Goal: Information Seeking & Learning: Learn about a topic

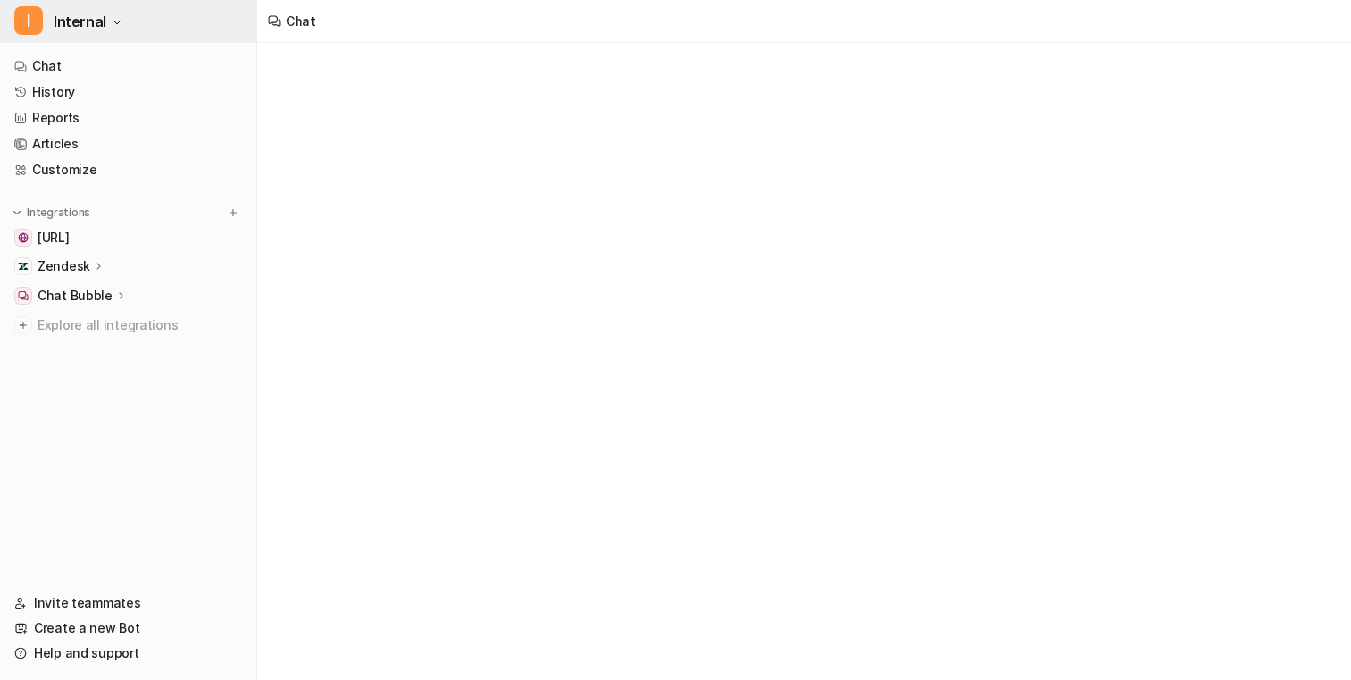
click at [146, 28] on button "I Internal" at bounding box center [128, 21] width 257 height 43
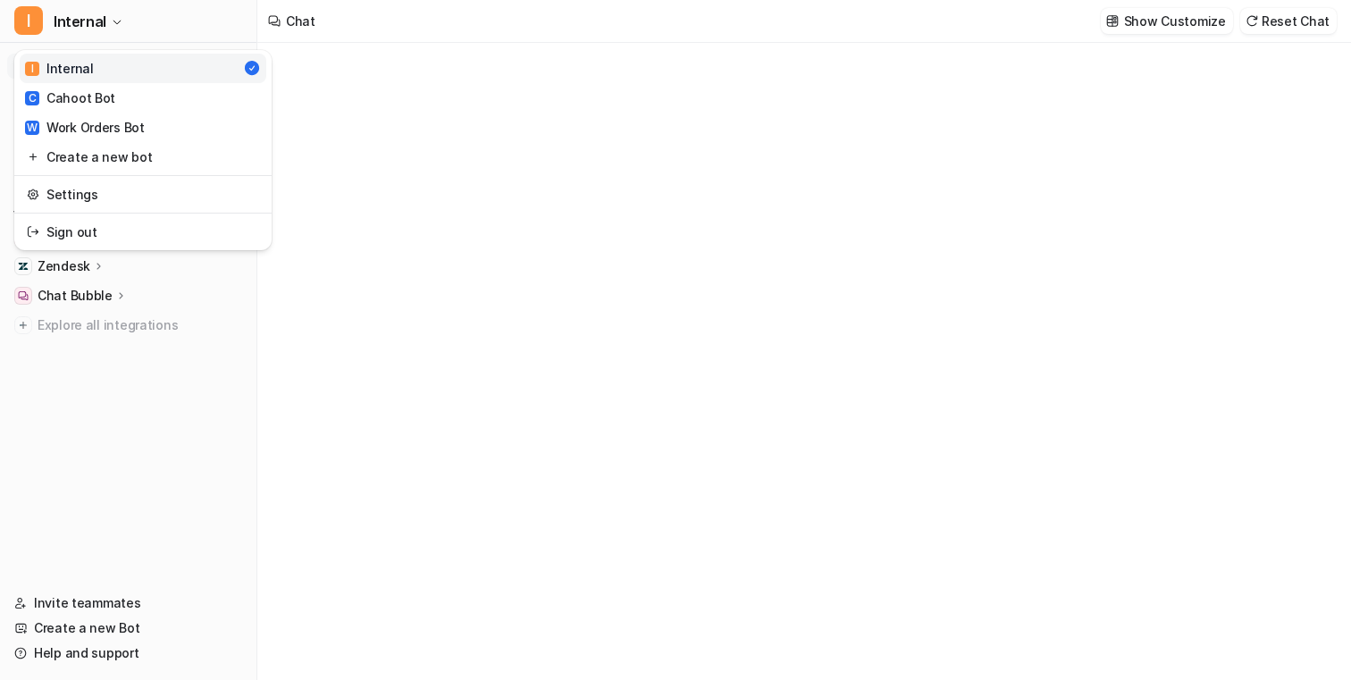
type textarea "**********"
click at [417, 148] on div "**********" at bounding box center [675, 340] width 1351 height 680
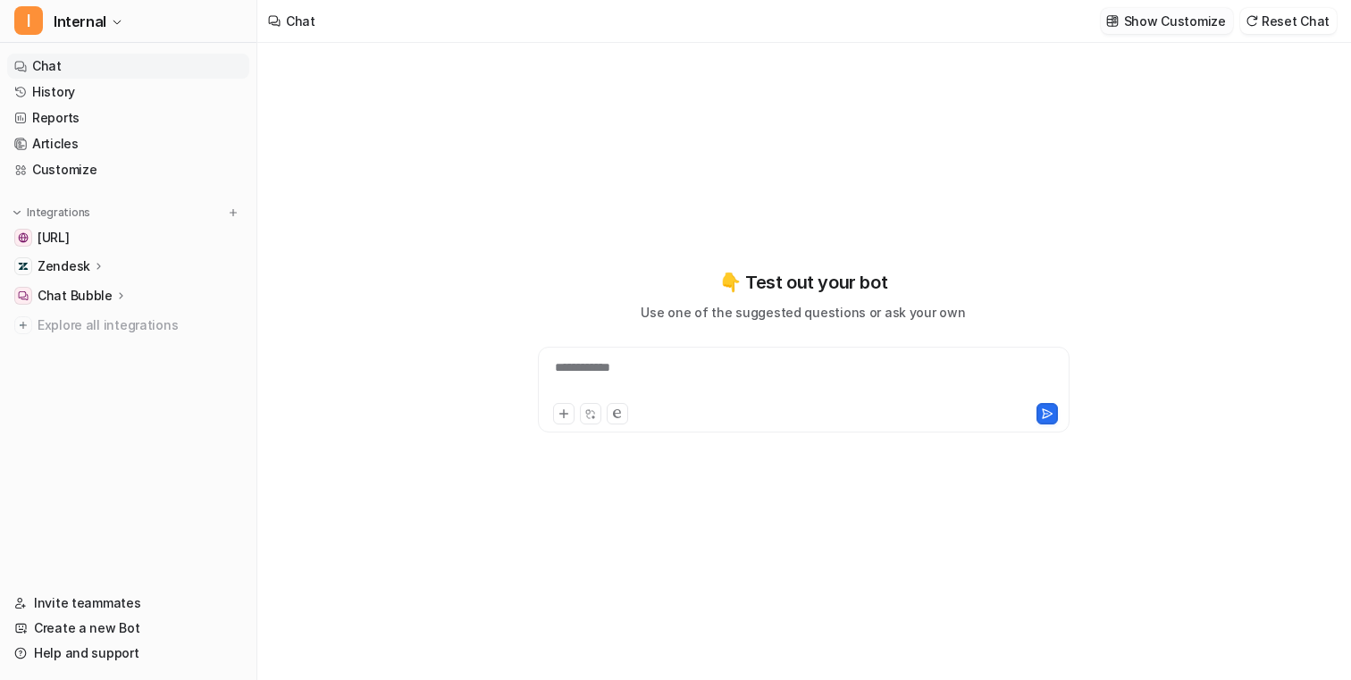
click at [1119, 26] on img at bounding box center [1113, 20] width 13 height 13
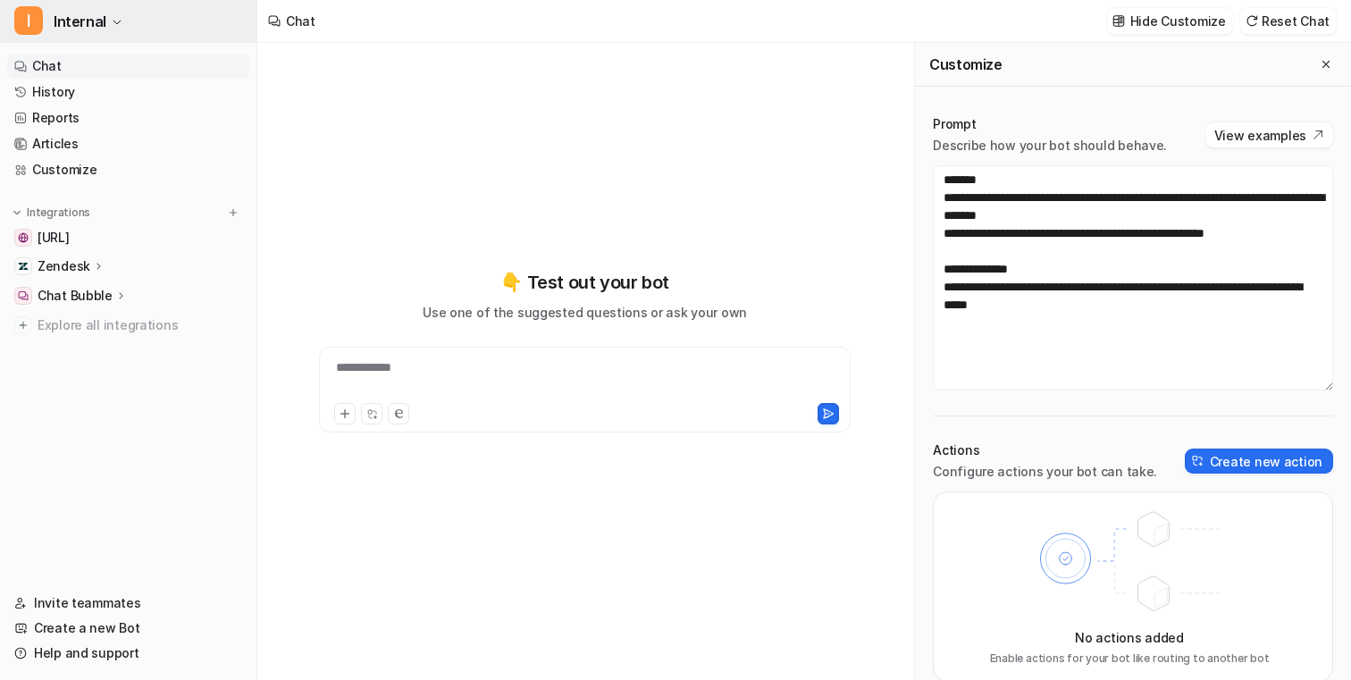
click at [218, 13] on button "I Internal" at bounding box center [128, 21] width 257 height 43
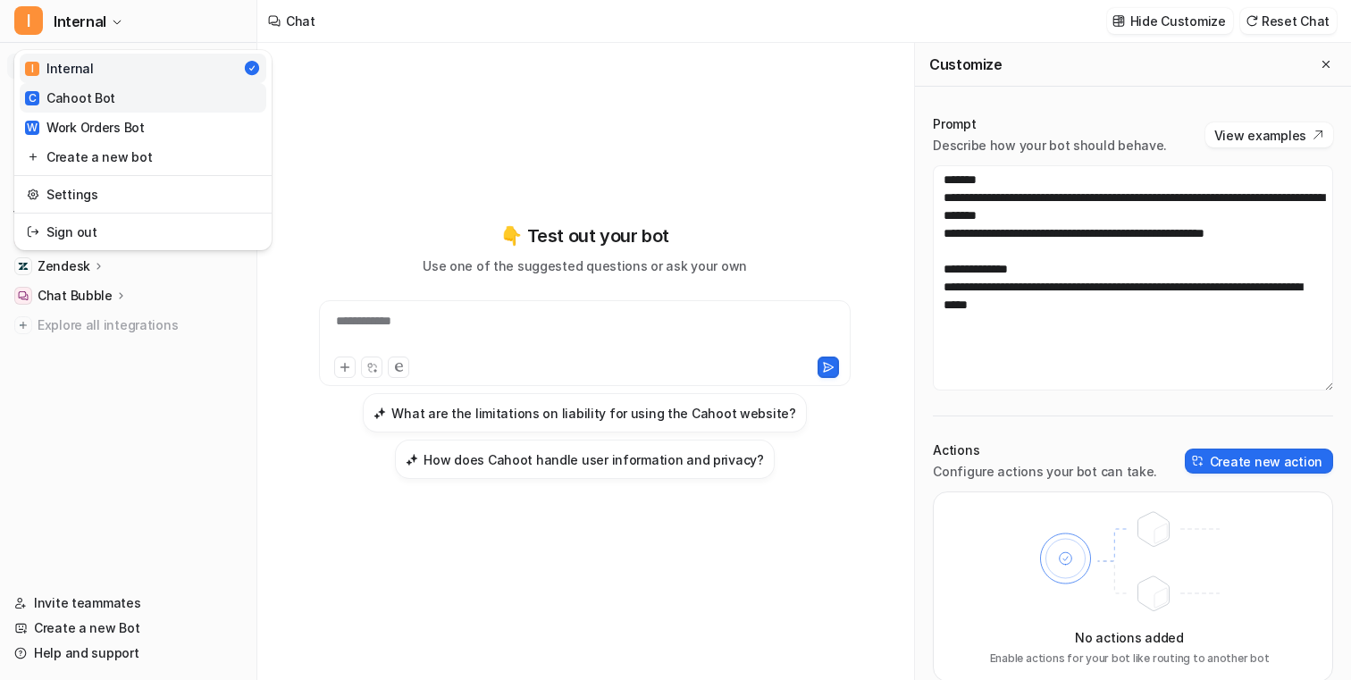
click at [176, 105] on link "C Cahoot Bot" at bounding box center [143, 97] width 247 height 29
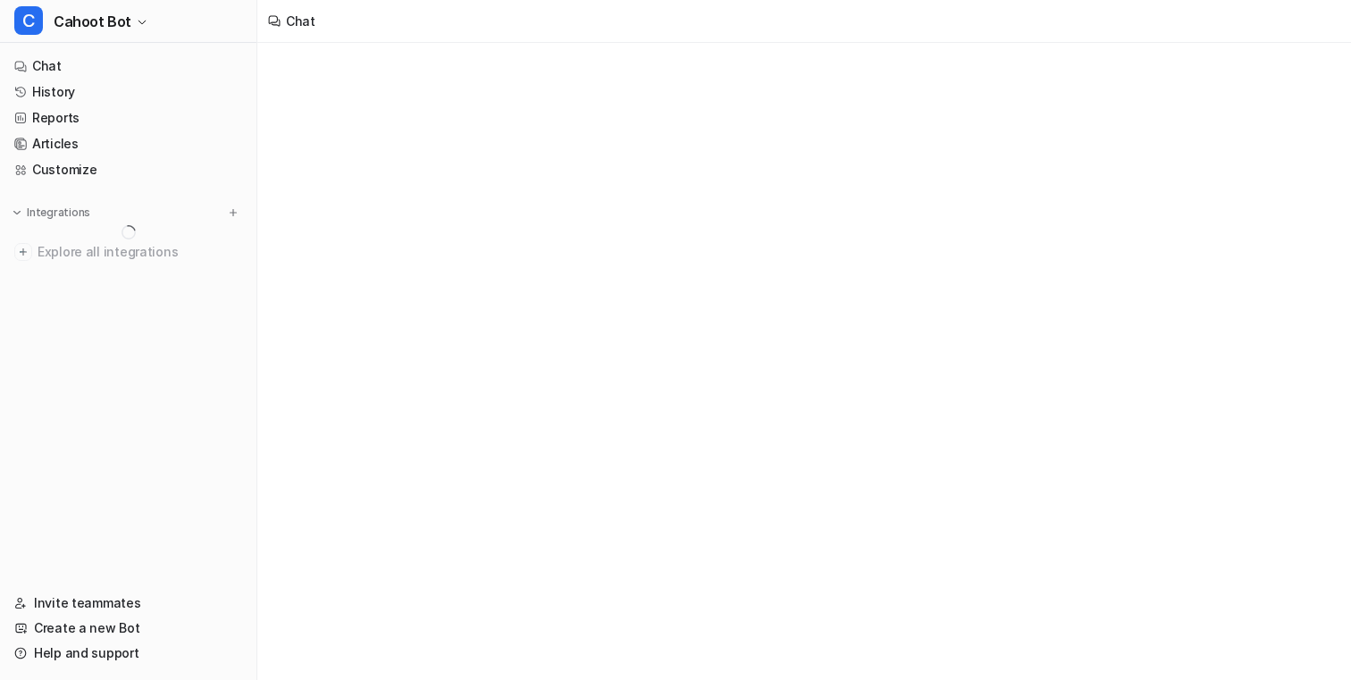
click at [1171, 14] on div "Chat" at bounding box center [804, 21] width 1094 height 43
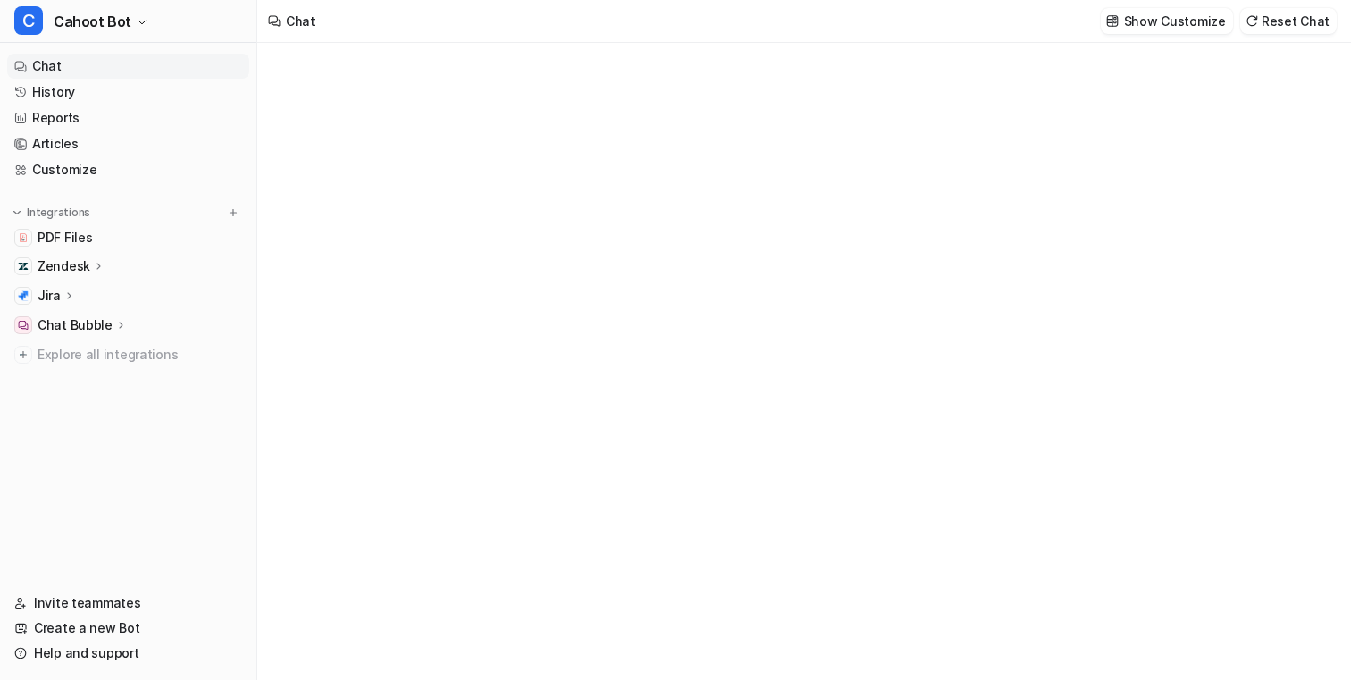
type textarea "**********"
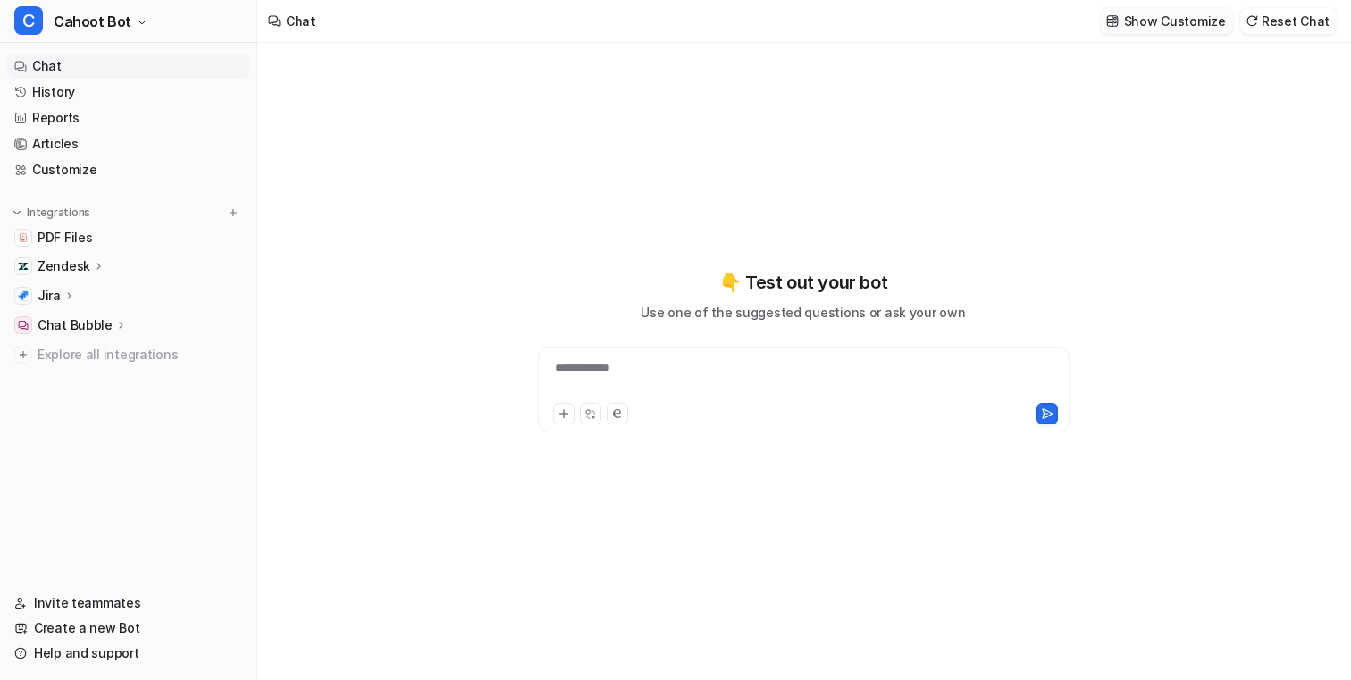
click at [1144, 32] on button "Show Customize" at bounding box center [1167, 21] width 132 height 26
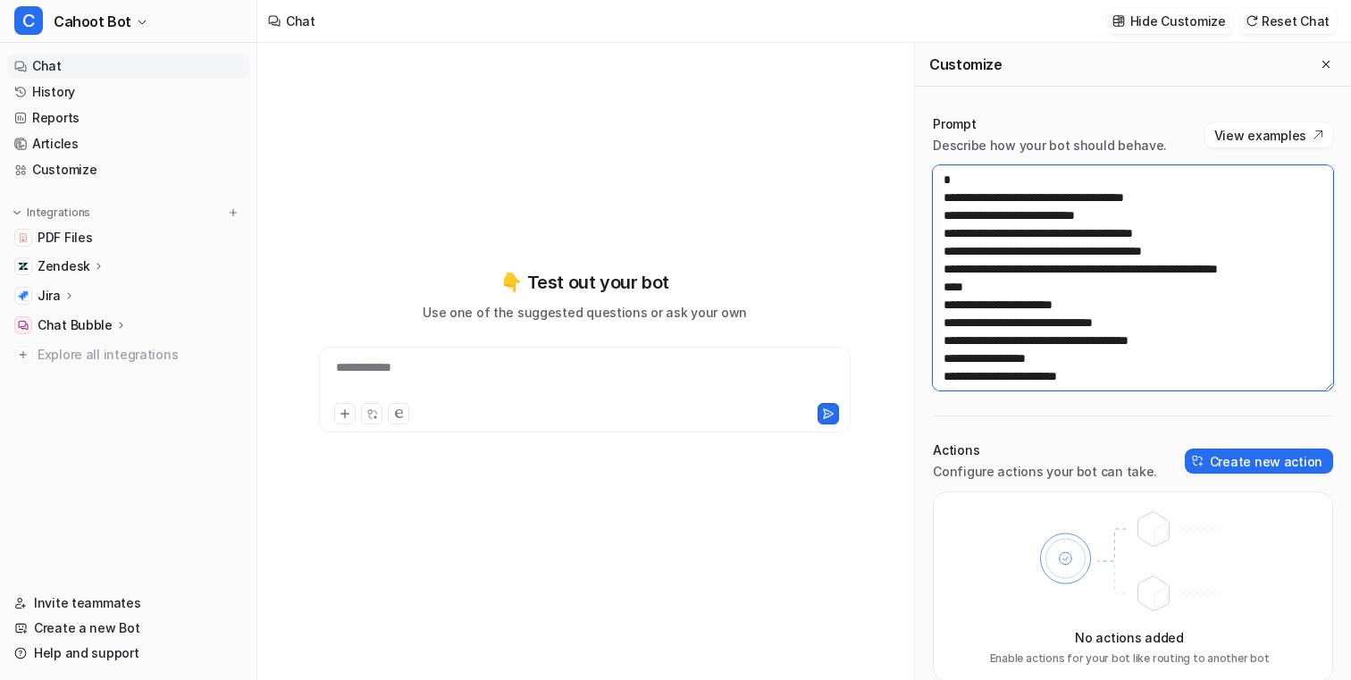
click at [1138, 304] on textarea at bounding box center [1133, 277] width 400 height 225
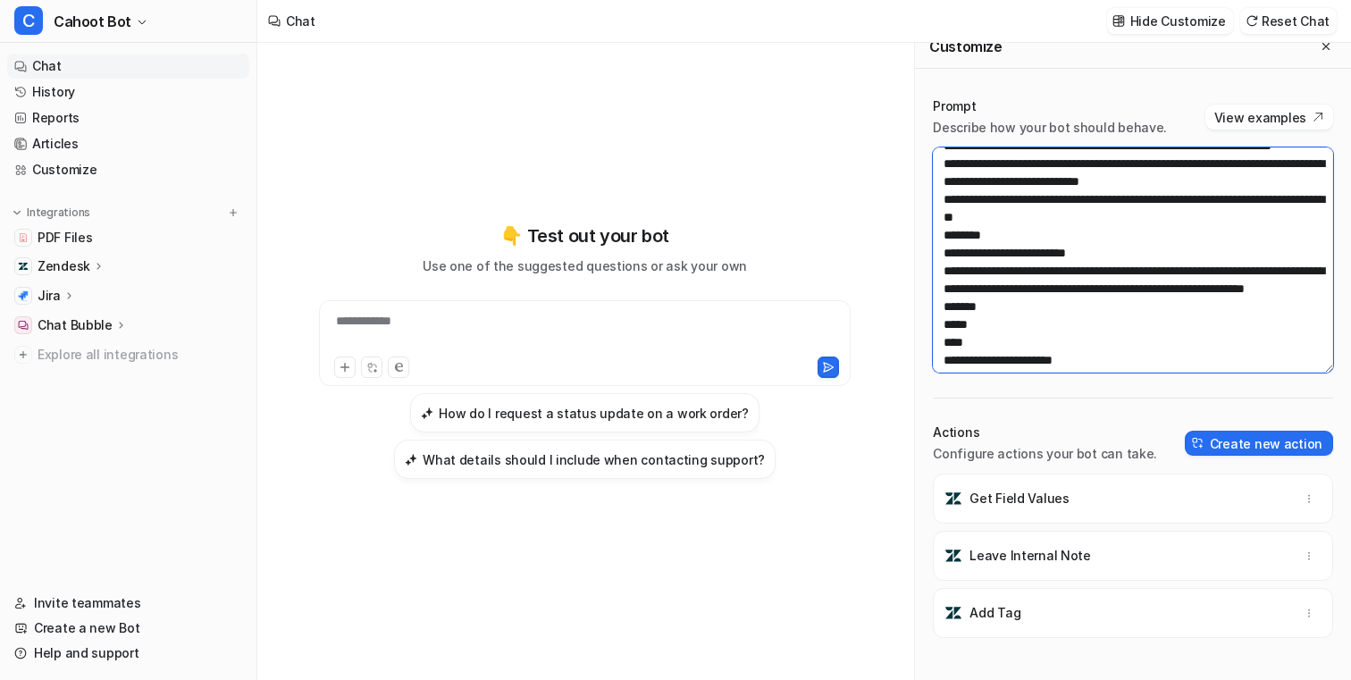
scroll to position [537, 0]
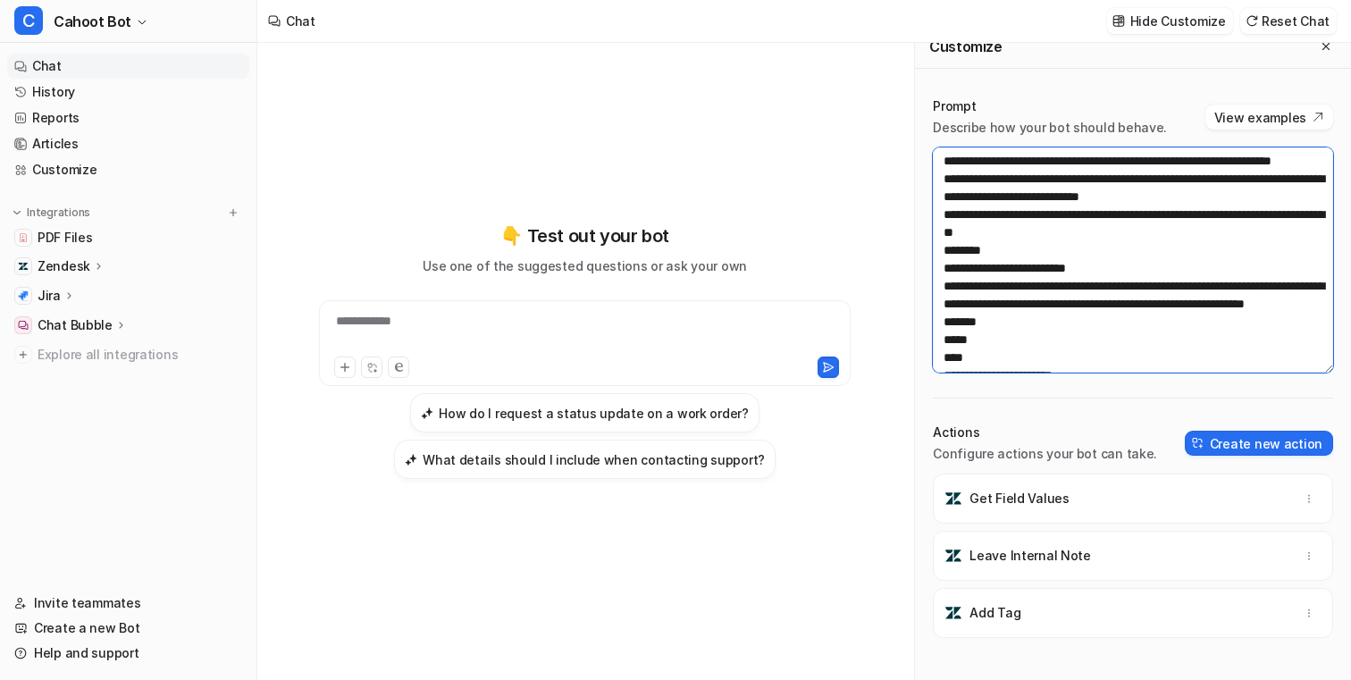
click at [1134, 315] on textarea at bounding box center [1133, 259] width 400 height 225
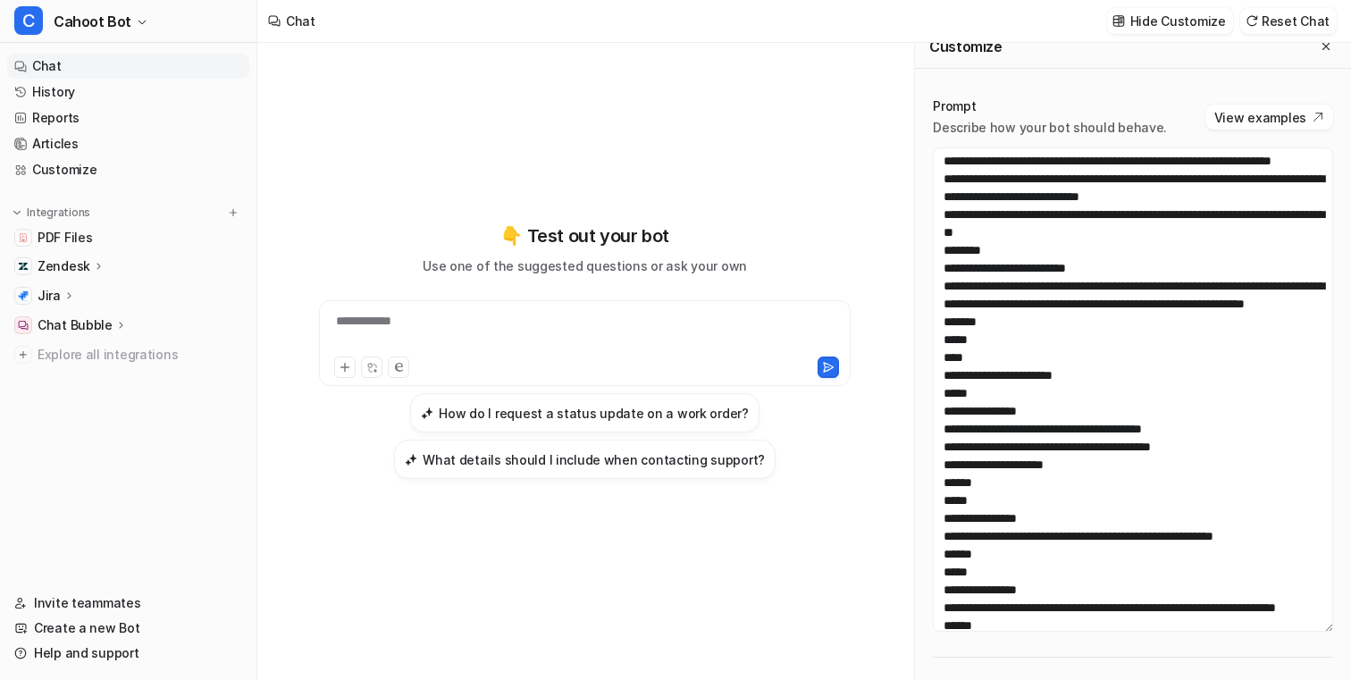
drag, startPoint x: 1330, startPoint y: 371, endPoint x: 1312, endPoint y: 627, distance: 257.1
click at [1312, 627] on textarea at bounding box center [1133, 389] width 400 height 484
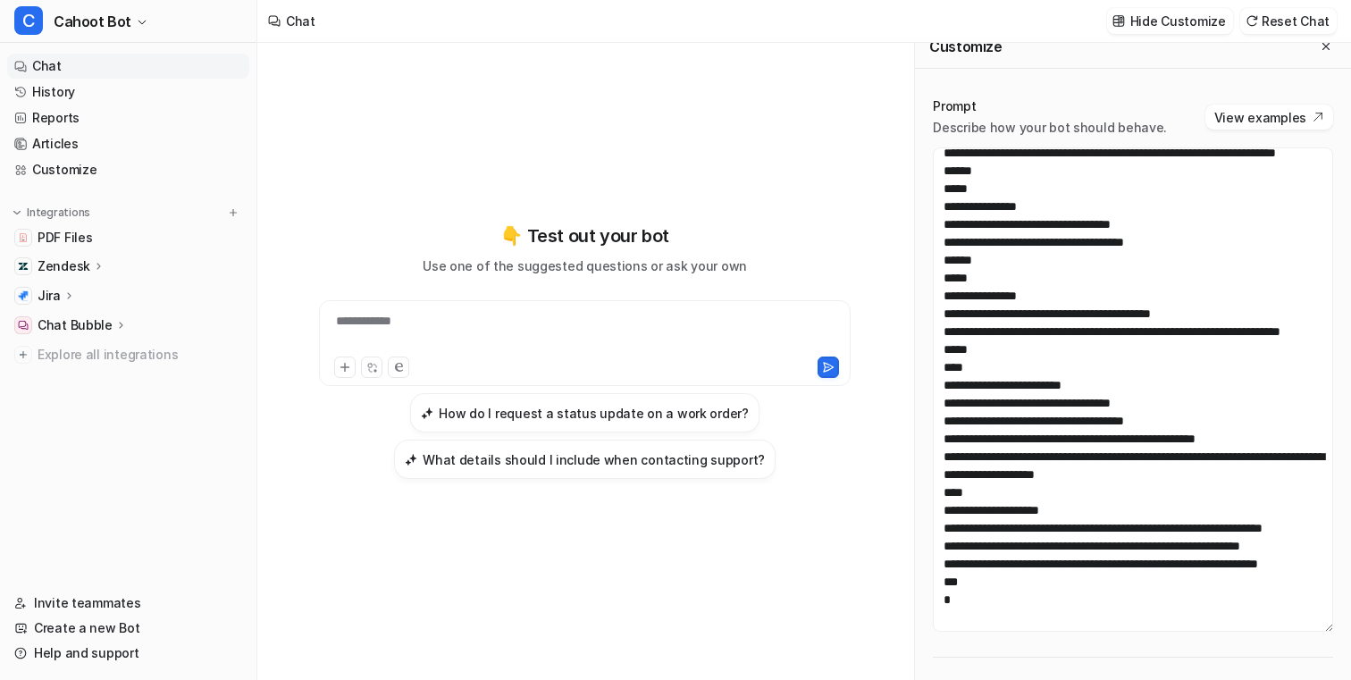
scroll to position [1171, 0]
click at [91, 148] on link "Articles" at bounding box center [128, 143] width 242 height 25
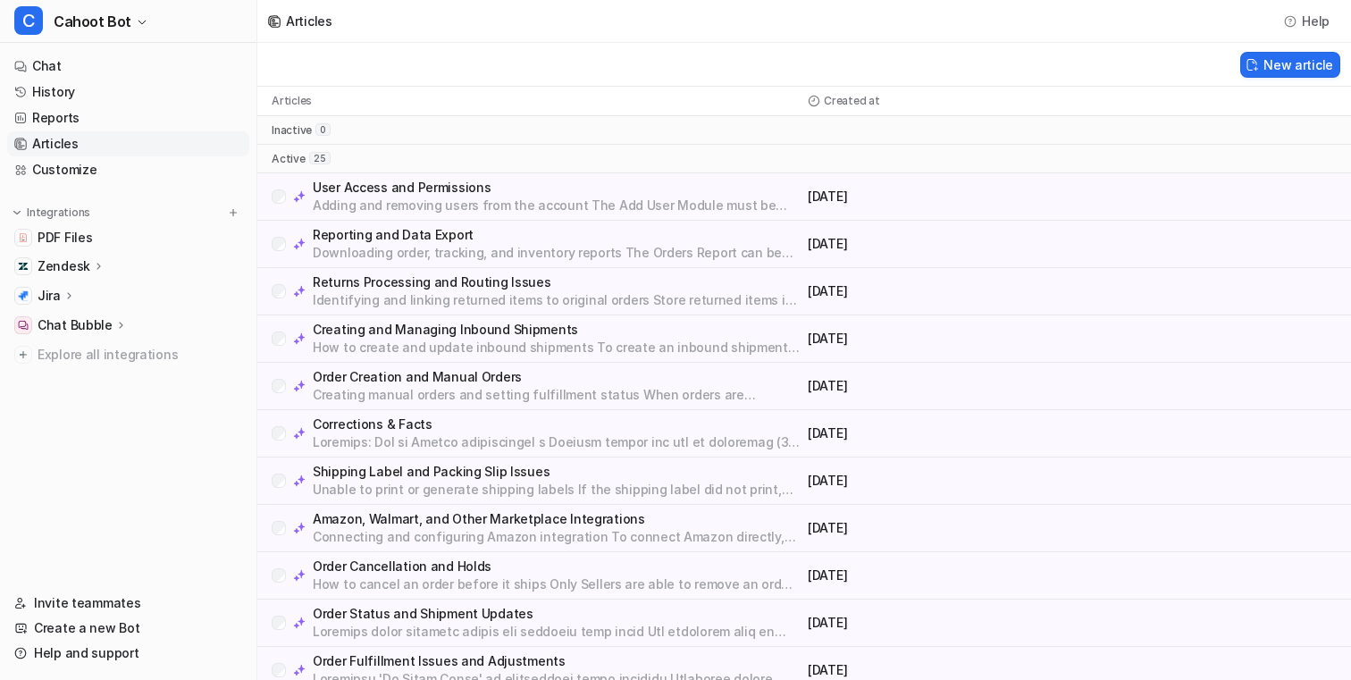
click at [459, 199] on p "Adding and removing users from the account The Add User Module must be enabled …" at bounding box center [557, 206] width 488 height 18
click at [534, 273] on p "Returns Processing and Routing Issues" at bounding box center [557, 282] width 488 height 18
click at [518, 361] on div "Creating and Managing Inbound Shipments How to create and update inbound shipme…" at bounding box center [804, 339] width 1094 height 47
click at [518, 339] on p "How to create and update inbound shipments To create an inbound shipment using …" at bounding box center [557, 348] width 488 height 18
click at [518, 383] on p "Order Creation and Manual Orders" at bounding box center [557, 377] width 488 height 18
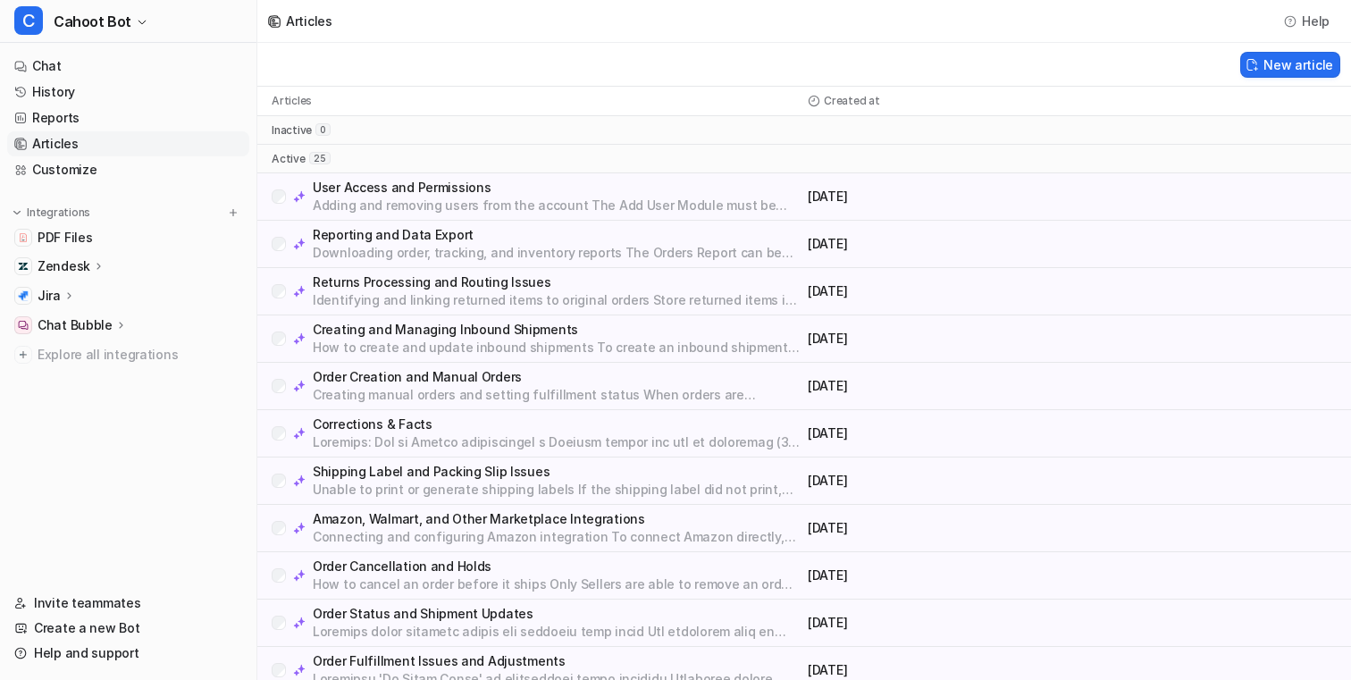
click at [509, 443] on p at bounding box center [557, 442] width 488 height 18
click at [508, 414] on div "Corrections & Facts [DATE]" at bounding box center [804, 433] width 1094 height 47
click at [508, 426] on p "Corrections & Facts" at bounding box center [557, 425] width 488 height 18
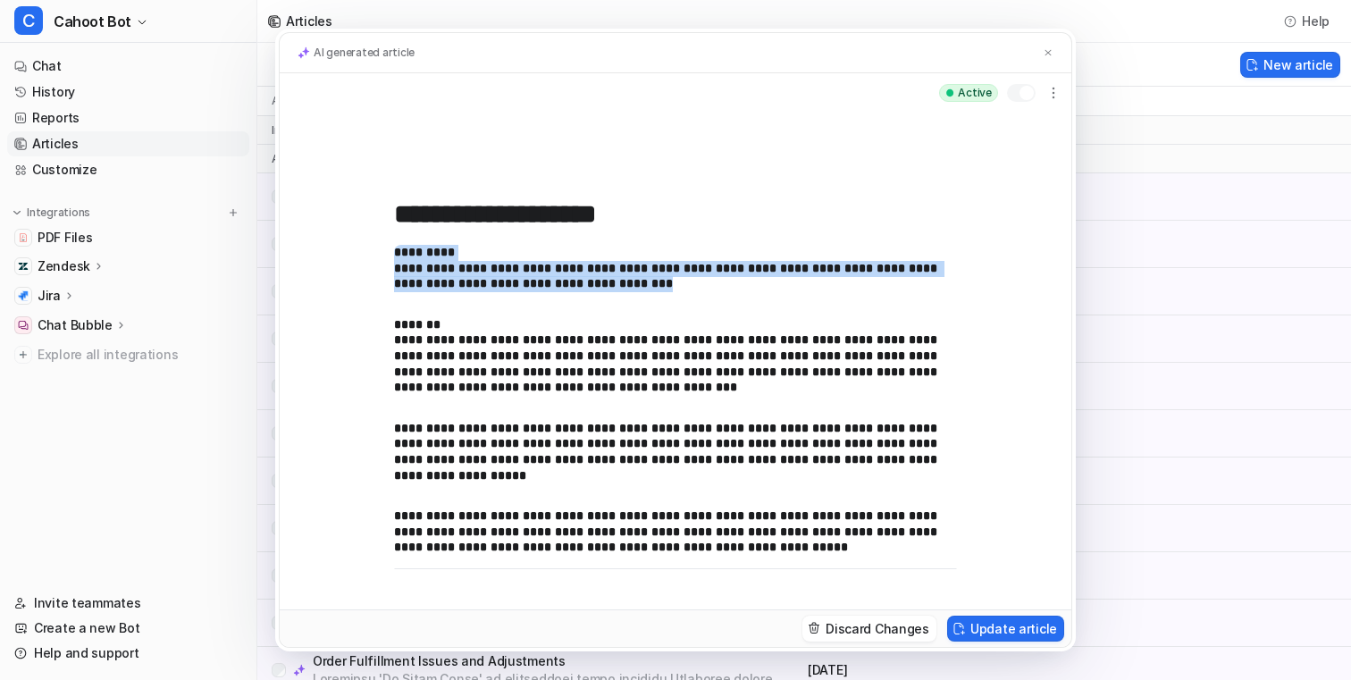
drag, startPoint x: 614, startPoint y: 289, endPoint x: 490, endPoint y: 225, distance: 139.5
click at [491, 221] on div "**********" at bounding box center [676, 361] width 792 height 497
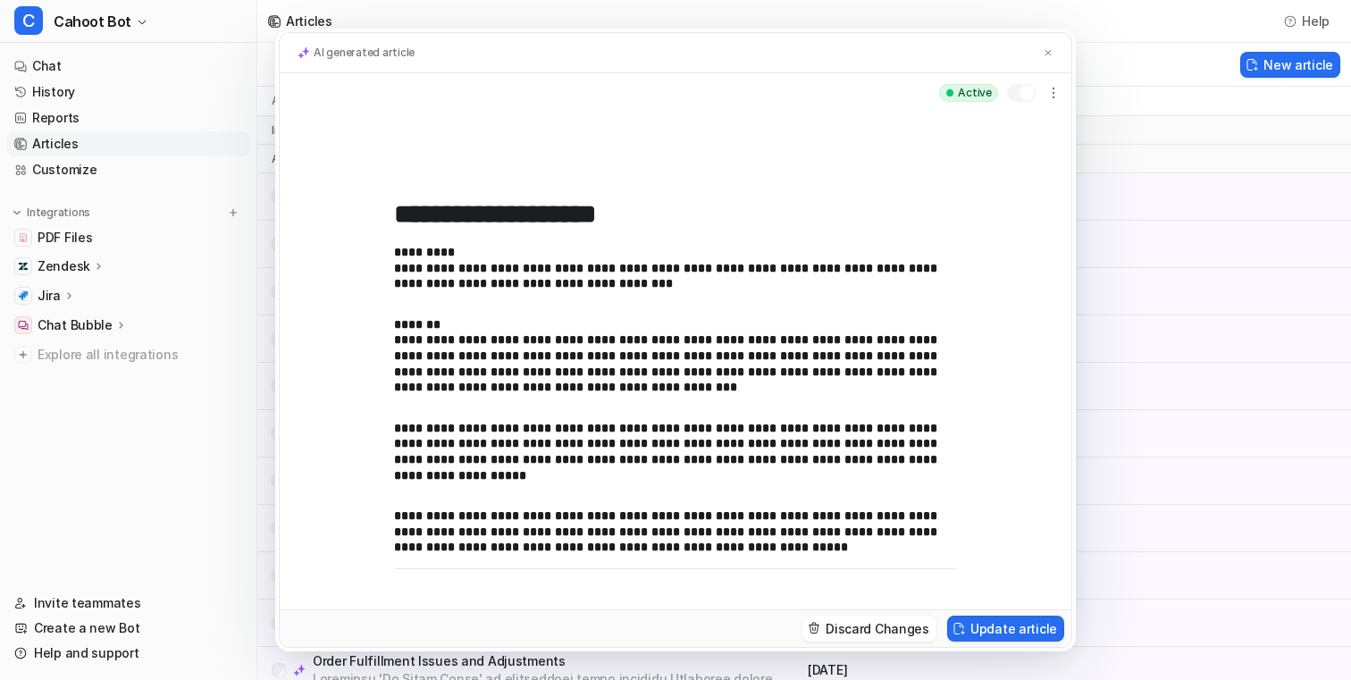
click at [556, 309] on div "**********" at bounding box center [675, 409] width 563 height 329
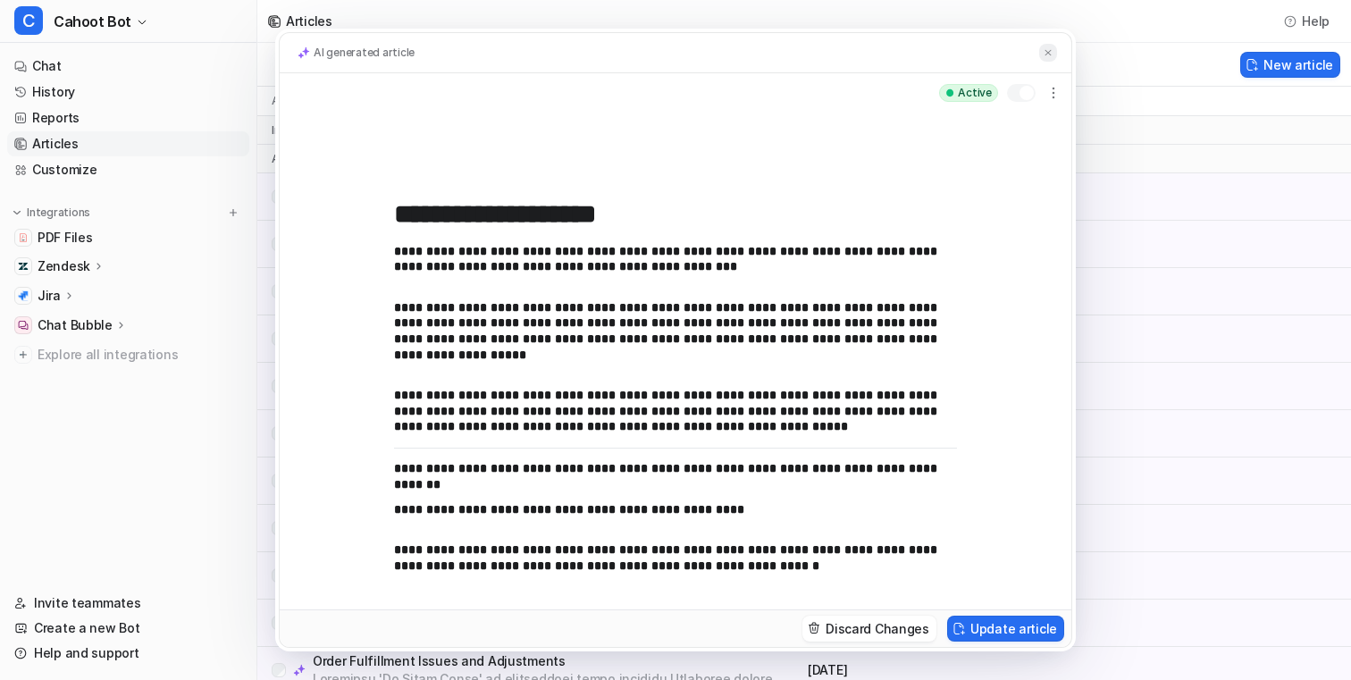
click at [1046, 47] on img at bounding box center [1048, 53] width 11 height 12
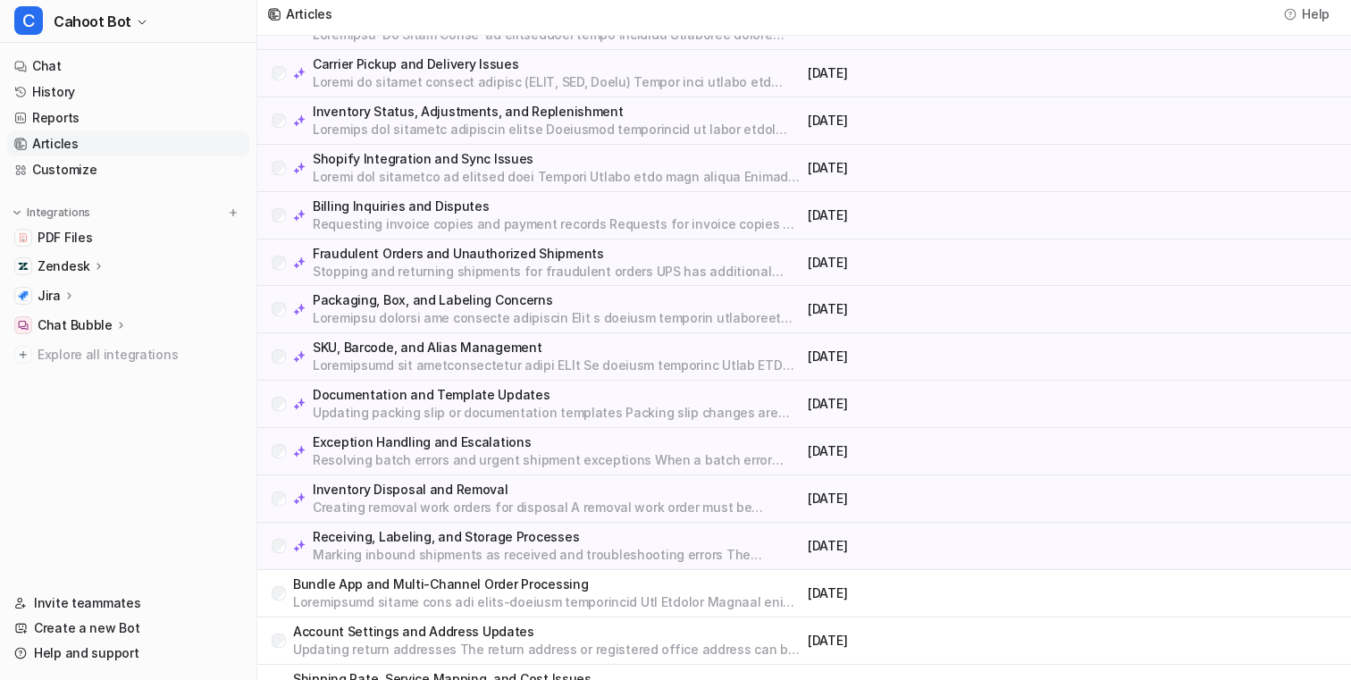
scroll to position [677, 0]
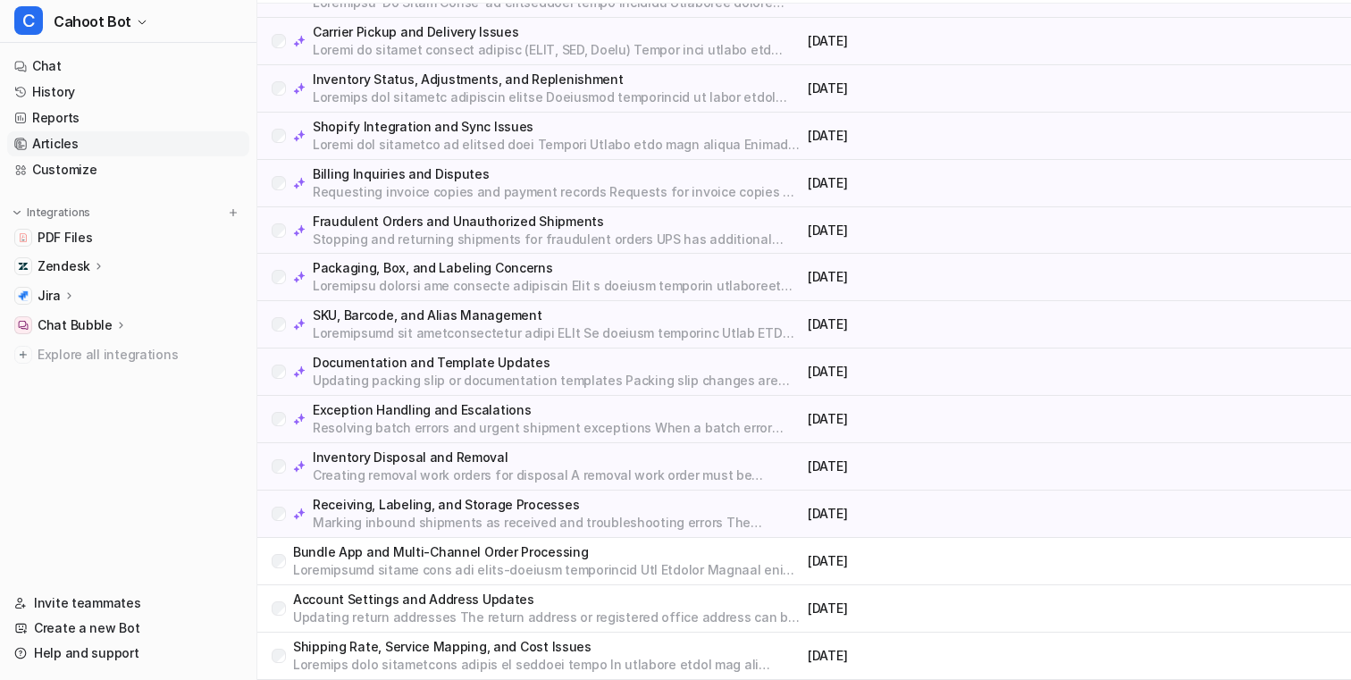
click at [772, 512] on p "Receiving, Labeling, and Storage Processes" at bounding box center [557, 505] width 488 height 18
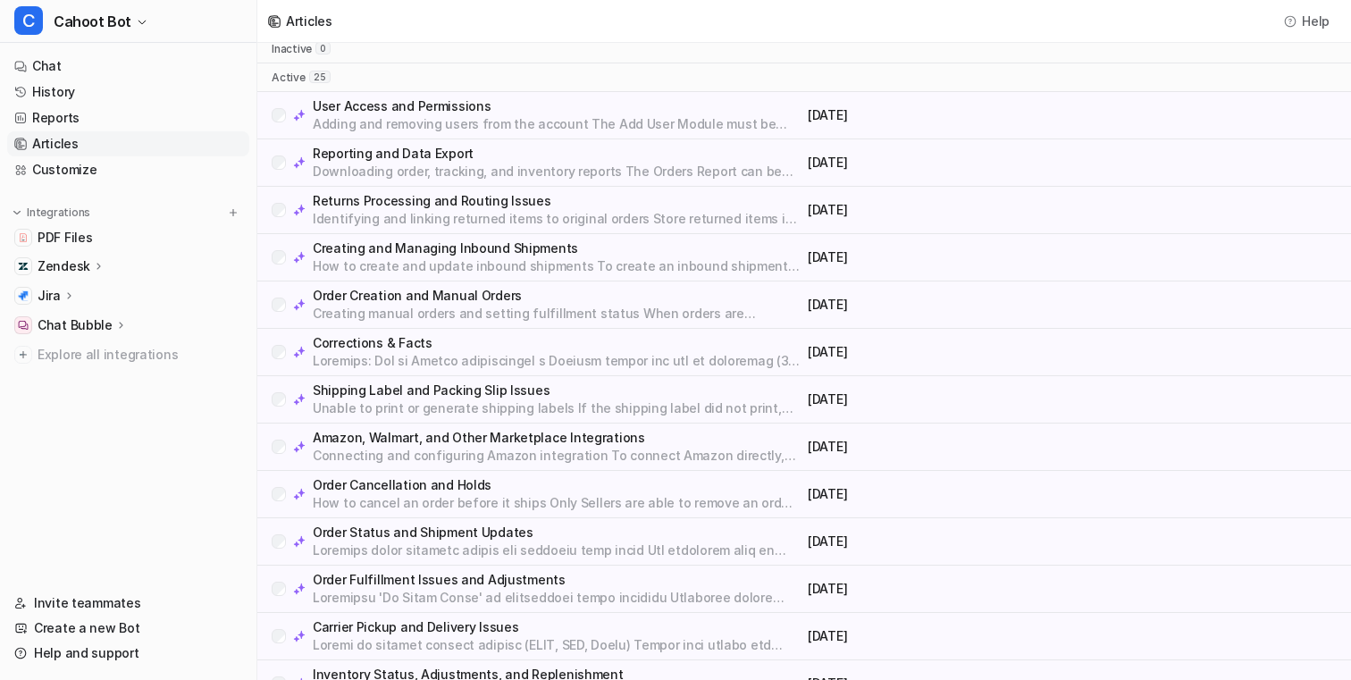
scroll to position [0, 0]
